Goal: Navigation & Orientation: Go to known website

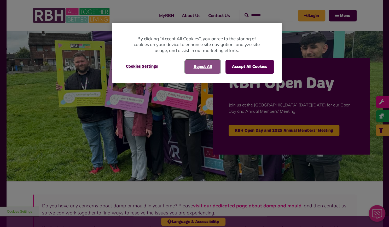
click at [204, 67] on button "Reject All" at bounding box center [202, 67] width 35 height 14
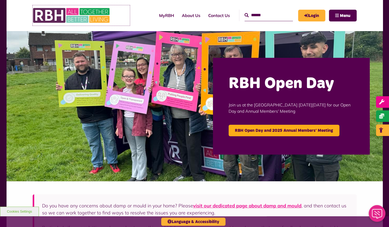
click at [95, 15] on img at bounding box center [72, 15] width 78 height 20
